Goal: Entertainment & Leisure: Consume media (video, audio)

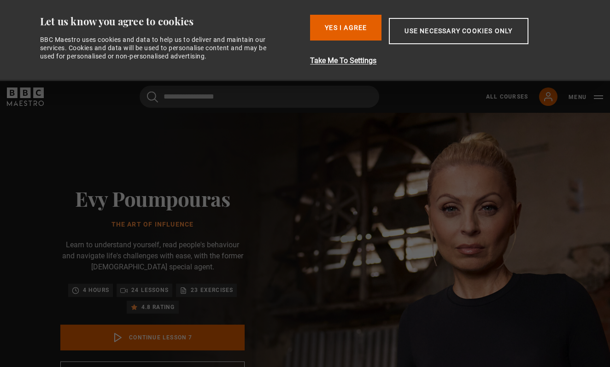
scroll to position [243, 0]
click at [357, 26] on button "Yes I Agree" at bounding box center [345, 28] width 71 height 26
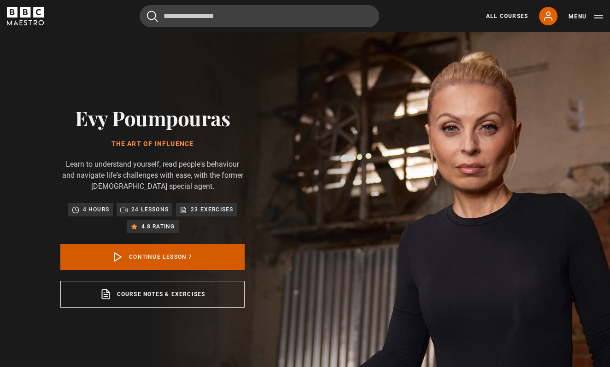
click at [186, 254] on link "Continue lesson 7" at bounding box center [152, 257] width 184 height 26
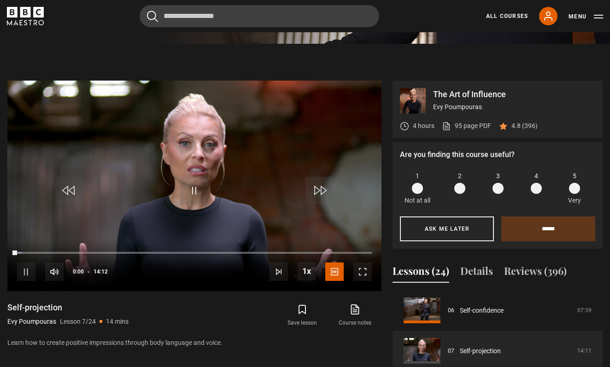
scroll to position [380, 0]
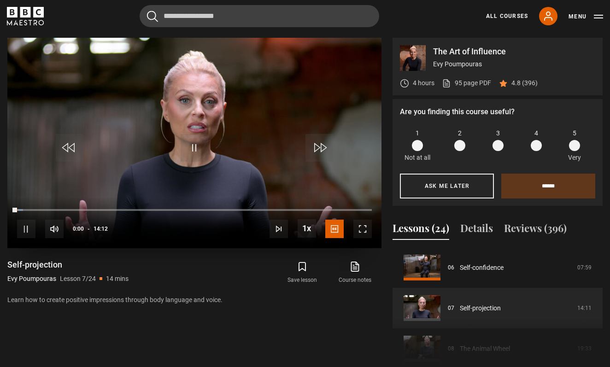
click at [363, 234] on span "Video Player" at bounding box center [362, 229] width 18 height 18
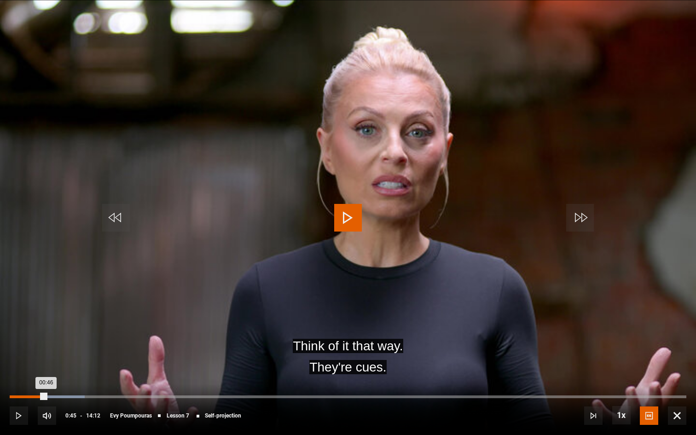
click at [36, 367] on div "00:33" at bounding box center [36, 397] width 1 height 3
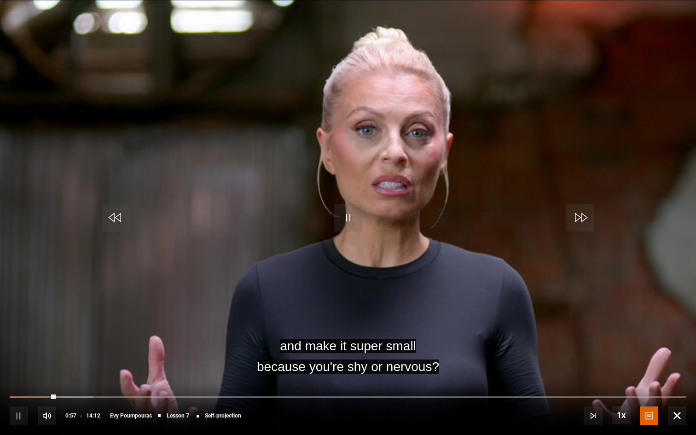
click at [43, 367] on div "10s Skip Back 10 seconds Pause 10s Skip Forward 10 seconds Loaded : 12.32% 00:4…" at bounding box center [348, 409] width 696 height 51
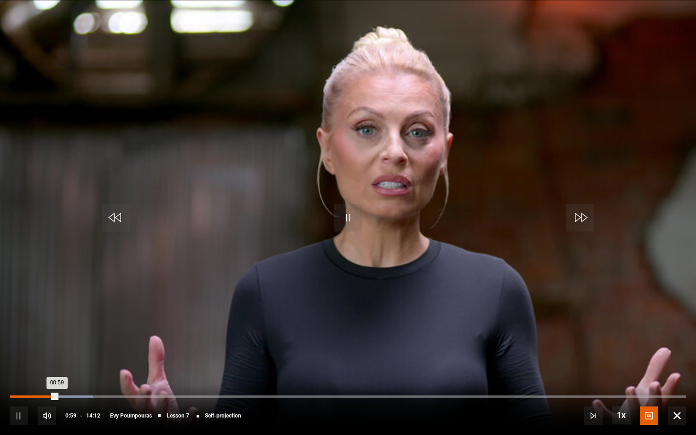
click at [44, 367] on div "00:43" at bounding box center [44, 397] width 1 height 3
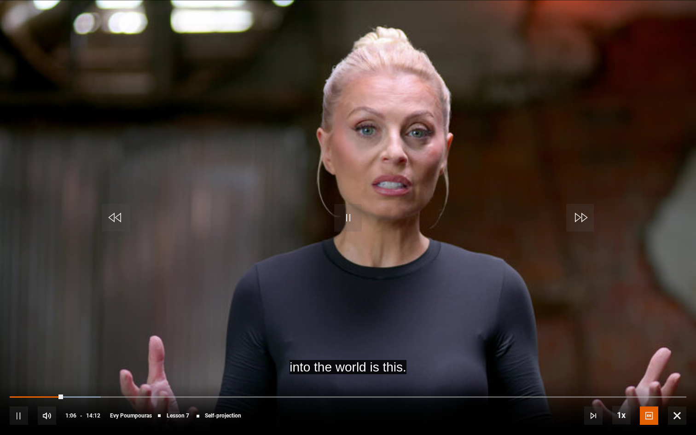
click at [54, 367] on div "10s Skip Back 10 seconds Pause 10s Skip Forward 10 seconds Loaded : 13.47% 01:2…" at bounding box center [348, 409] width 696 height 51
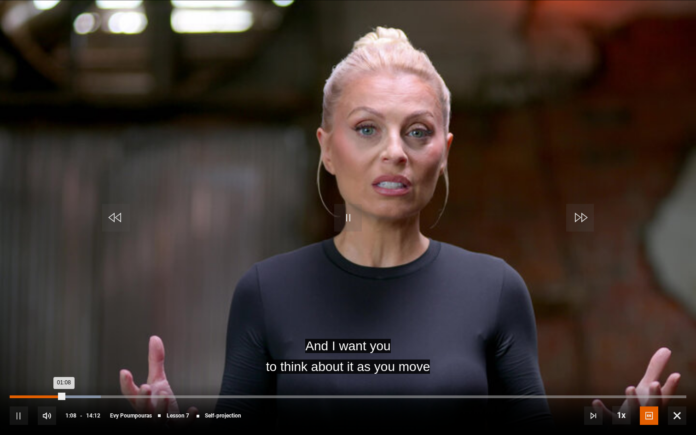
click at [55, 367] on div "00:56" at bounding box center [55, 397] width 1 height 3
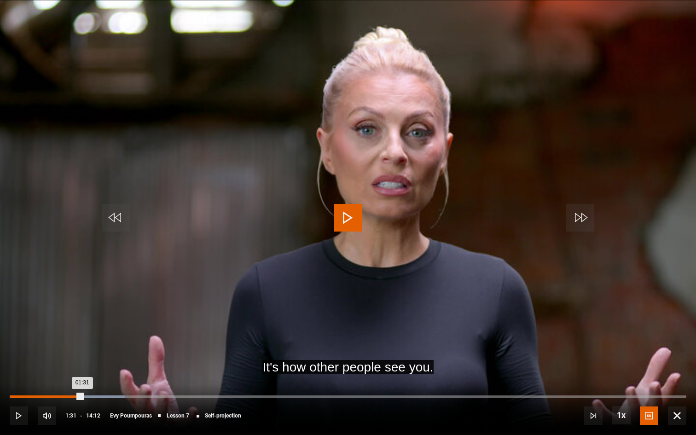
click at [54, 367] on div "00:56" at bounding box center [54, 397] width 1 height 3
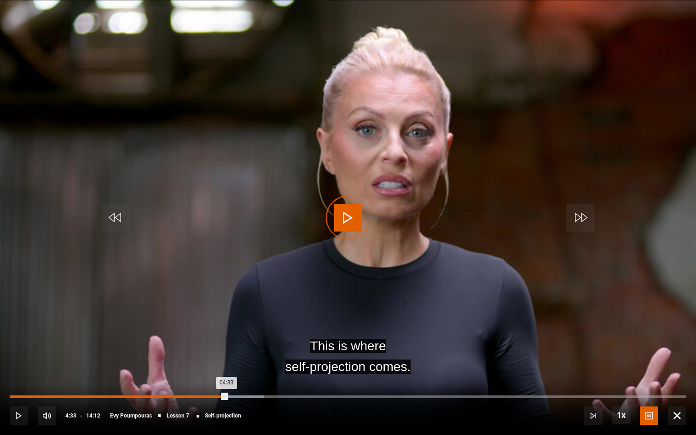
click at [216, 367] on div "04:19" at bounding box center [216, 397] width 1 height 3
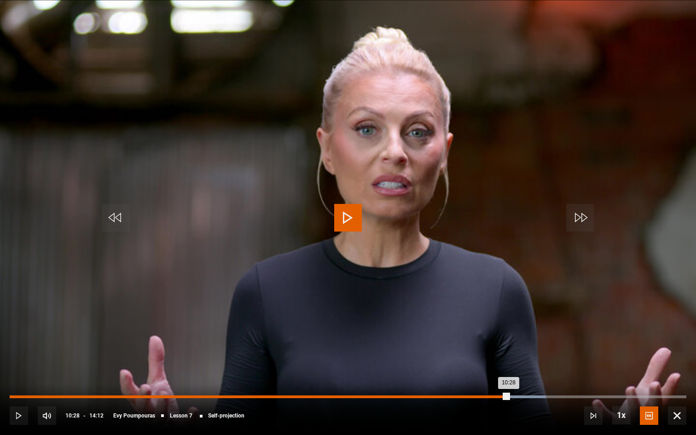
click at [500, 367] on div "10:17" at bounding box center [500, 397] width 1 height 3
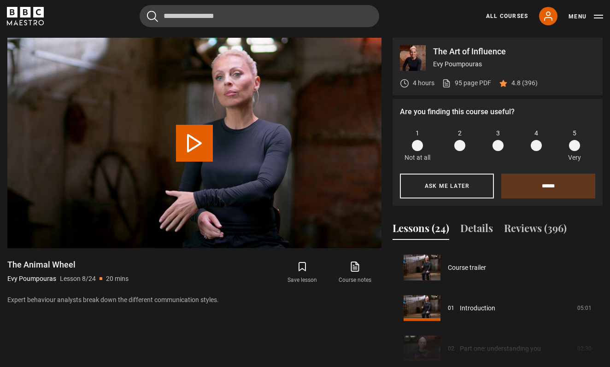
scroll to position [284, 0]
